Goal: Task Accomplishment & Management: Manage account settings

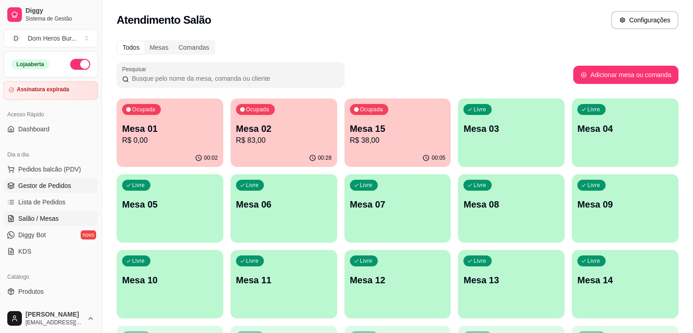
click at [42, 186] on span "Gestor de Pedidos" at bounding box center [44, 185] width 53 height 9
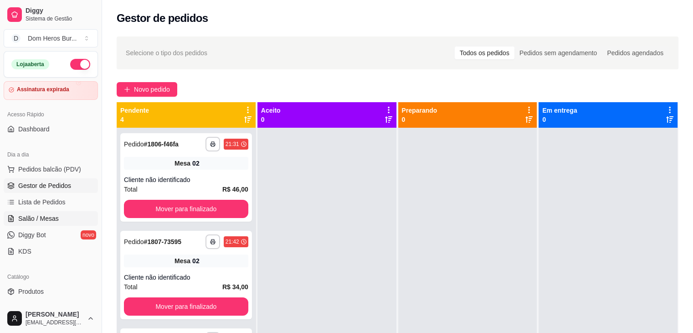
click at [52, 215] on span "Salão / Mesas" at bounding box center [38, 218] width 41 height 9
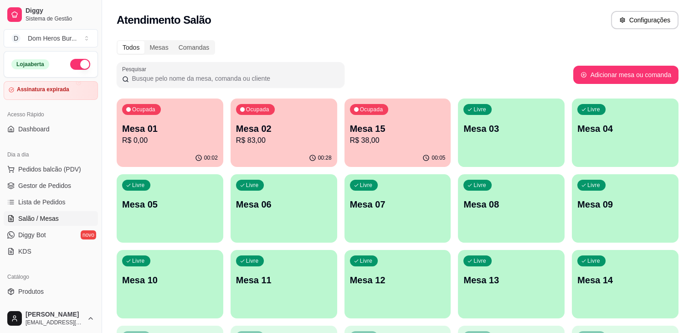
click at [253, 26] on div "Atendimento Salão Configurações" at bounding box center [398, 20] width 562 height 18
click at [370, 148] on div "Ocupada Mesa 15 R$ 38,00" at bounding box center [397, 123] width 103 height 49
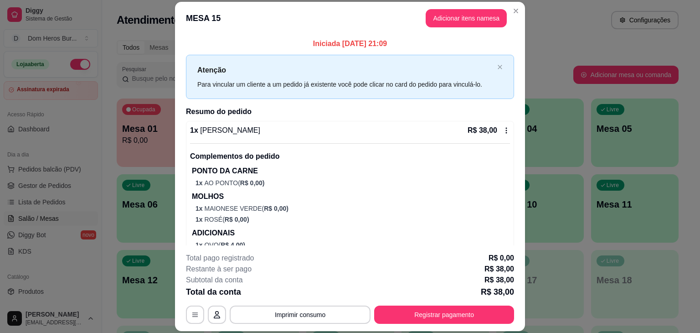
click at [346, 139] on div "1 x Dom Aranha R$ 38,00 Complementos do pedido PONTO DA CARNE 1 x AO PONTO ( R$…" at bounding box center [350, 192] width 320 height 135
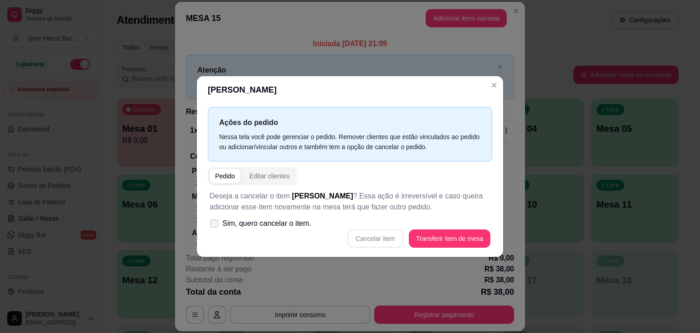
click at [295, 222] on span "Sim, quero cancelar o item." at bounding box center [266, 223] width 89 height 11
click at [215, 225] on input "Sim, quero cancelar o item." at bounding box center [212, 228] width 6 height 6
checkbox input "true"
click at [390, 237] on button "Cancelar item" at bounding box center [375, 239] width 54 height 18
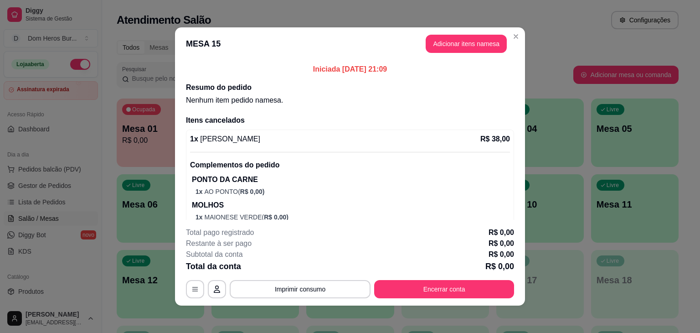
click at [491, 86] on h2 "Resumo do pedido" at bounding box center [350, 87] width 328 height 11
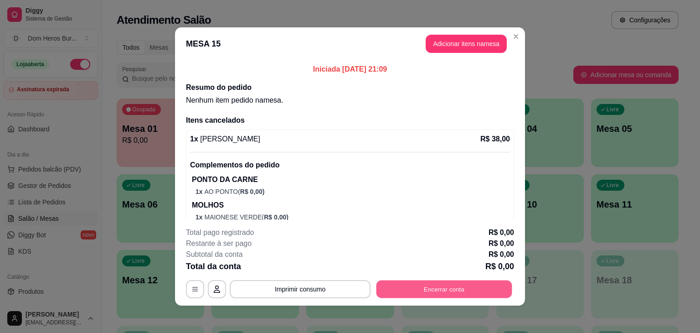
click at [440, 289] on button "Encerrar conta" at bounding box center [444, 289] width 136 height 18
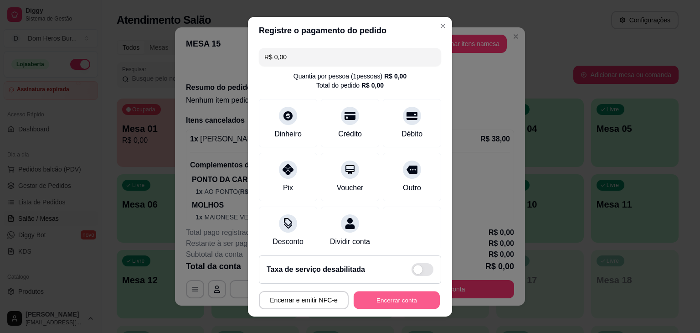
click at [402, 302] on button "Encerrar conta" at bounding box center [397, 300] width 86 height 18
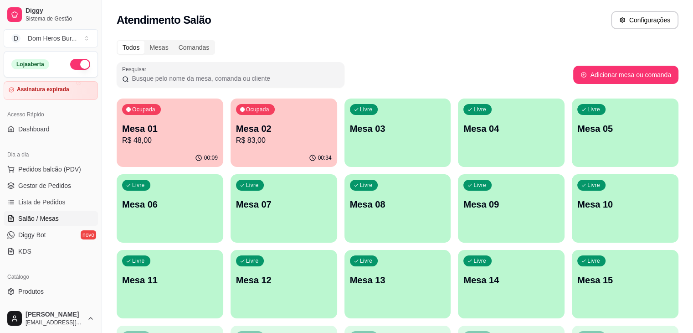
click at [171, 33] on div "Atendimento Salão Configurações" at bounding box center [397, 17] width 591 height 35
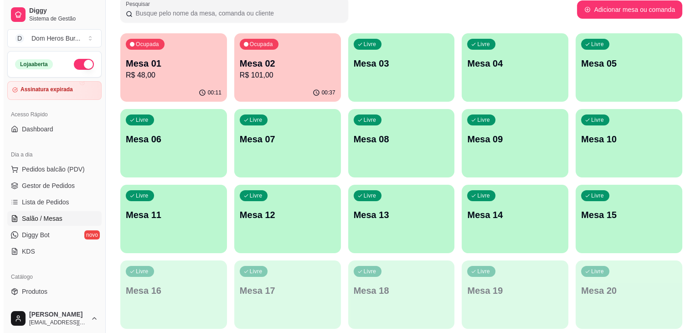
scroll to position [64, 0]
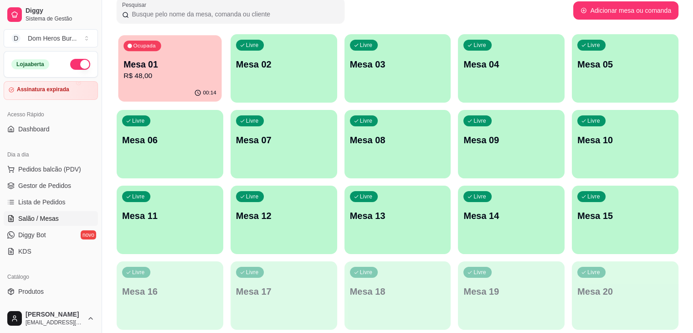
click at [169, 79] on p "R$ 48,00" at bounding box center [170, 76] width 93 height 10
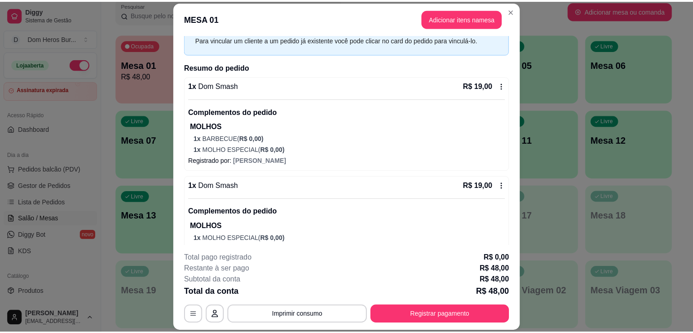
scroll to position [109, 0]
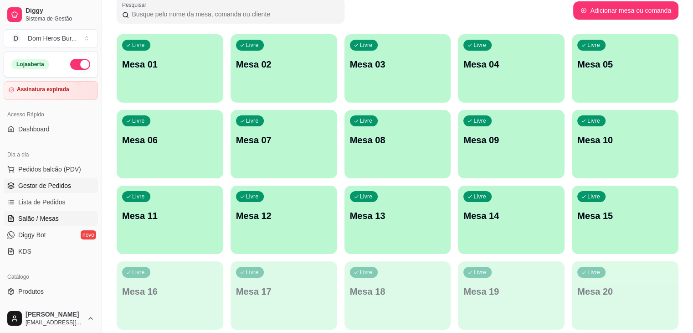
click at [74, 184] on link "Gestor de Pedidos" at bounding box center [51, 185] width 94 height 15
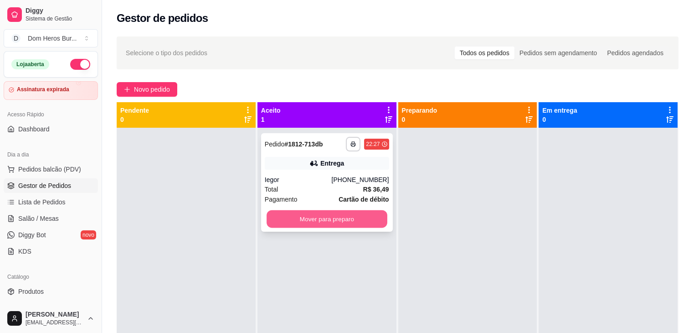
click at [355, 217] on button "Mover para preparo" at bounding box center [327, 219] width 121 height 18
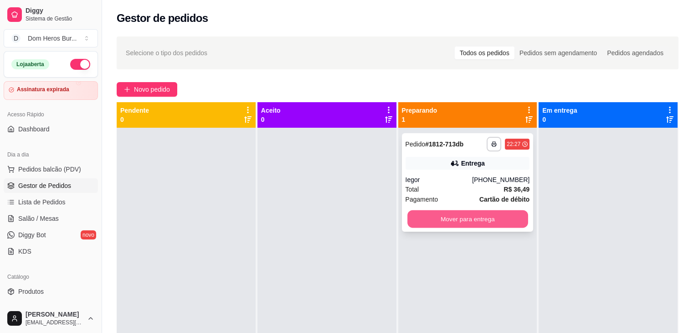
click at [481, 211] on button "Mover para entrega" at bounding box center [467, 219] width 121 height 18
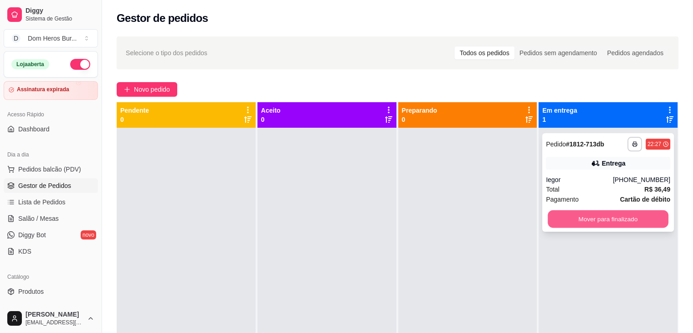
click at [557, 217] on button "Mover para finalizado" at bounding box center [608, 219] width 121 height 18
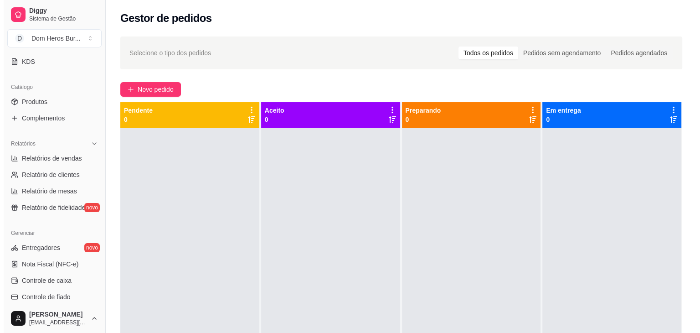
scroll to position [203, 0]
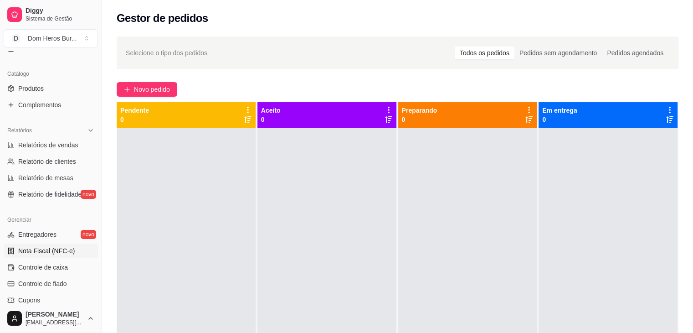
click at [62, 253] on span "Nota Fiscal (NFC-e)" at bounding box center [46, 250] width 57 height 9
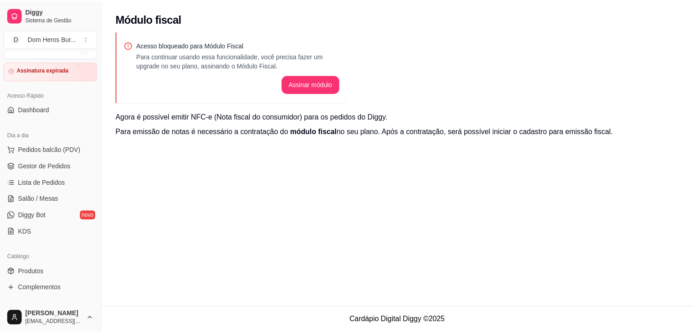
scroll to position [13, 0]
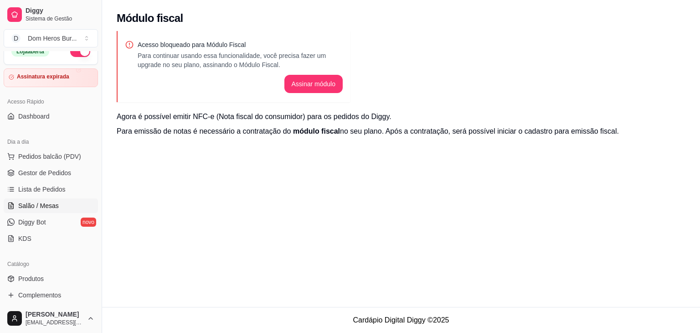
click at [59, 210] on link "Salão / Mesas" at bounding box center [51, 205] width 94 height 15
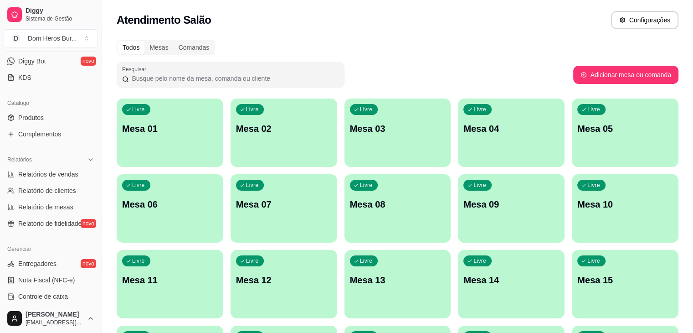
scroll to position [184, 0]
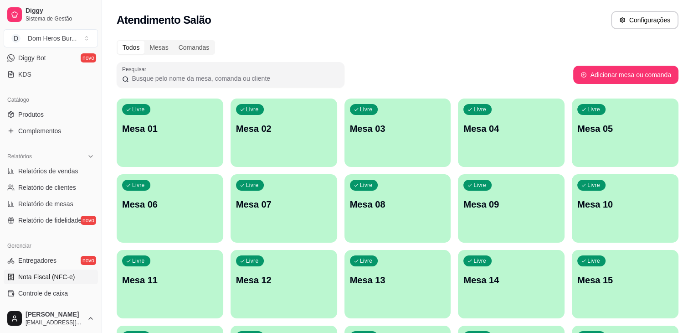
click at [37, 274] on span "Nota Fiscal (NFC-e)" at bounding box center [46, 276] width 57 height 9
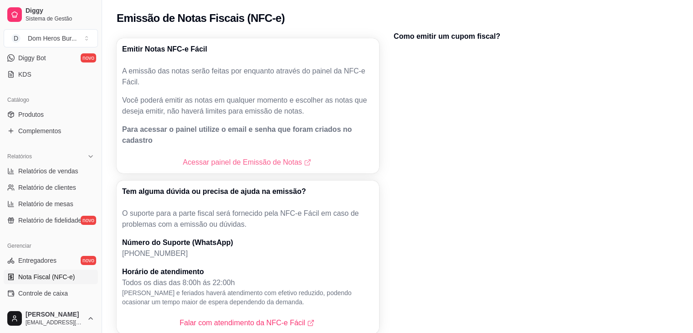
click at [197, 157] on link "Acessar painel de Emissão de Notas" at bounding box center [248, 162] width 130 height 11
